Goal: Transaction & Acquisition: Purchase product/service

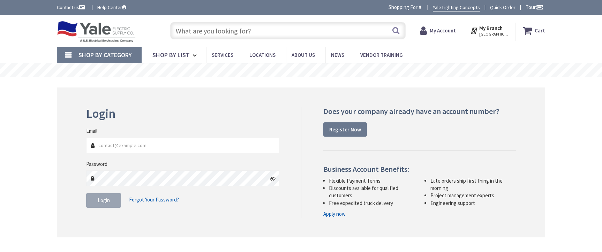
type input "[GEOGRAPHIC_DATA], [GEOGRAPHIC_DATA]"
type input "[EMAIL_ADDRESS][DOMAIN_NAME]"
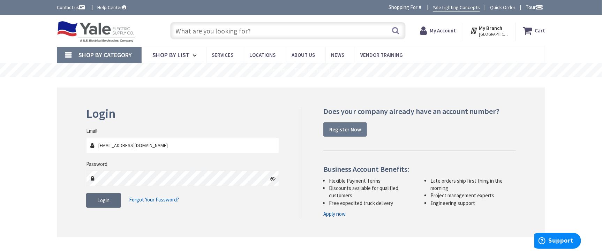
click at [113, 201] on button "Login" at bounding box center [103, 200] width 35 height 15
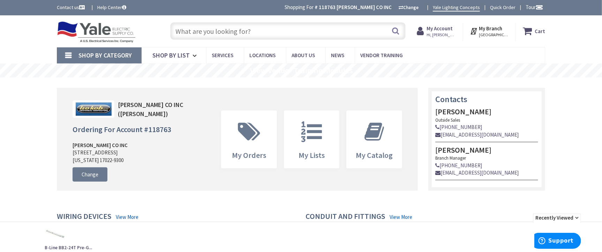
click at [203, 28] on input "text" at bounding box center [287, 30] width 235 height 17
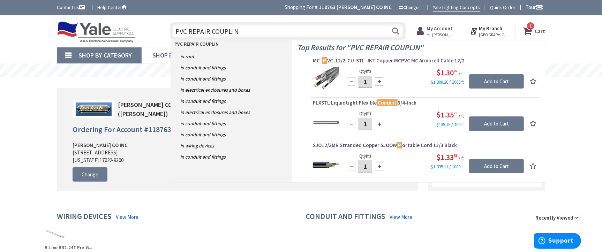
type input "PVC REPAIR COUPLING"
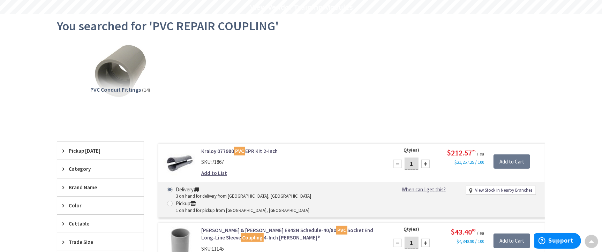
scroll to position [95, 0]
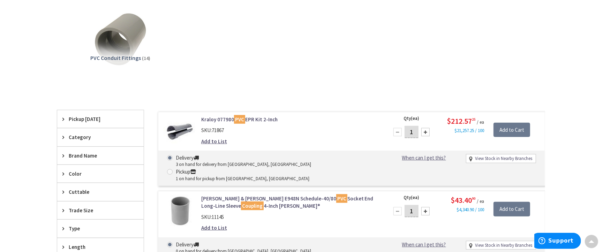
click at [240, 115] on mark "PVC" at bounding box center [239, 119] width 11 height 9
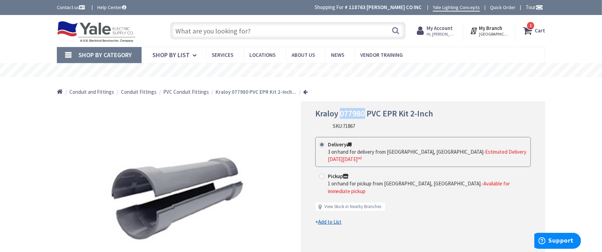
drag, startPoint x: 341, startPoint y: 112, endPoint x: 364, endPoint y: 112, distance: 23.0
click at [364, 112] on span "Kraloy 077980 PVC EPR Kit 2-Inch" at bounding box center [374, 113] width 118 height 11
